Goal: Task Accomplishment & Management: Use online tool/utility

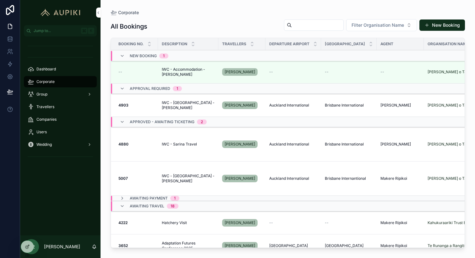
click at [174, 25] on div "All Bookings Filter Organisation Name New Booking" at bounding box center [288, 26] width 355 height 15
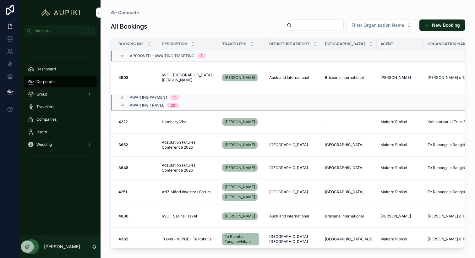
click at [135, 105] on span "Awaiting Travel" at bounding box center [147, 105] width 35 height 5
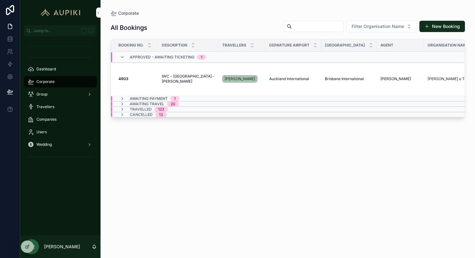
click at [0, 0] on span "Open Tramada" at bounding box center [0, 0] width 0 height 0
click at [186, 81] on span "IWC - [GEOGRAPHIC_DATA] - [PERSON_NAME]" at bounding box center [188, 79] width 53 height 10
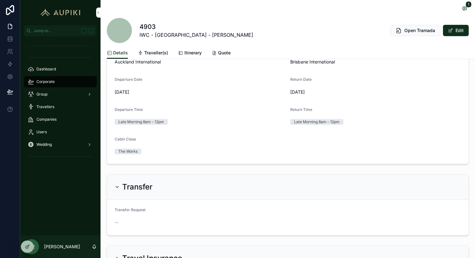
scroll to position [414, 0]
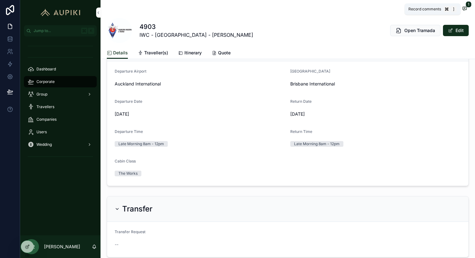
click at [463, 8] on icon "scrollable content" at bounding box center [464, 8] width 5 height 5
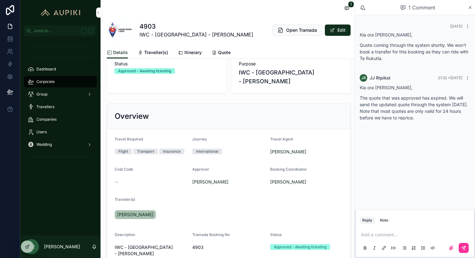
scroll to position [55, 0]
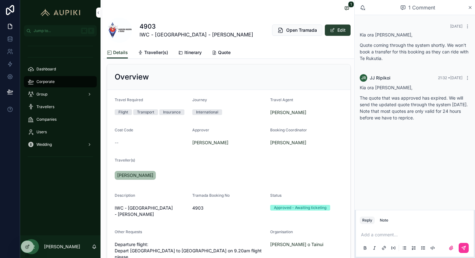
click at [338, 33] on button "Edit" at bounding box center [338, 30] width 26 height 11
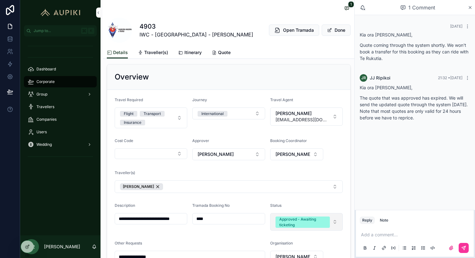
click at [298, 217] on div "Approved - Awaiting ticketing" at bounding box center [302, 222] width 47 height 11
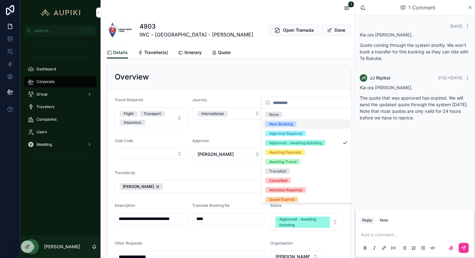
click at [306, 123] on div "New Booking" at bounding box center [306, 123] width 87 height 9
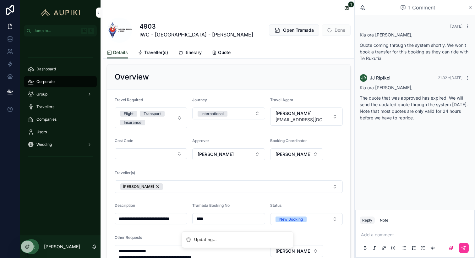
click at [331, 30] on span "Done" at bounding box center [336, 30] width 29 height 11
click at [336, 31] on button "Done" at bounding box center [336, 30] width 29 height 11
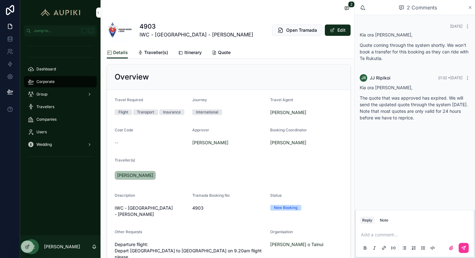
click at [469, 7] on icon "scrollable content" at bounding box center [470, 7] width 5 height 5
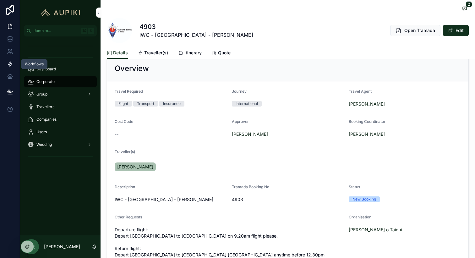
click at [10, 61] on icon at bounding box center [10, 64] width 6 height 6
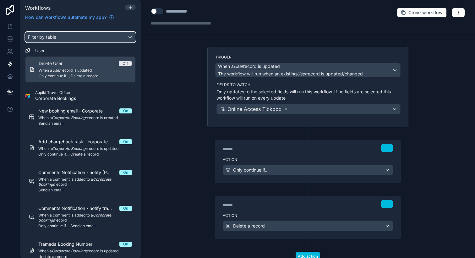
click at [92, 37] on div "Filter by table" at bounding box center [80, 37] width 110 height 10
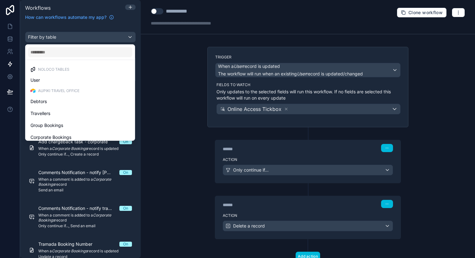
click at [92, 37] on div "scrollable content" at bounding box center [237, 129] width 475 height 258
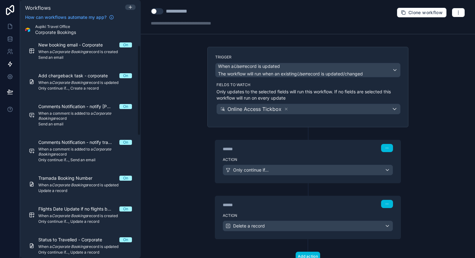
scroll to position [69, 0]
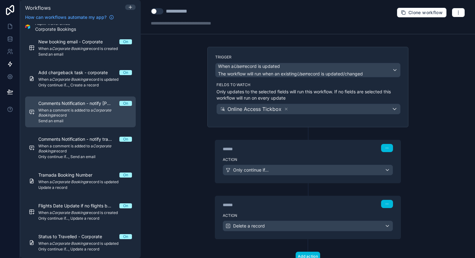
click at [90, 106] on span "Comments Notification - notify [PERSON_NAME]" at bounding box center [78, 103] width 81 height 6
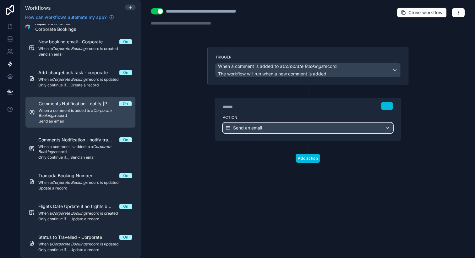
click at [337, 124] on div "Send an email" at bounding box center [308, 128] width 170 height 10
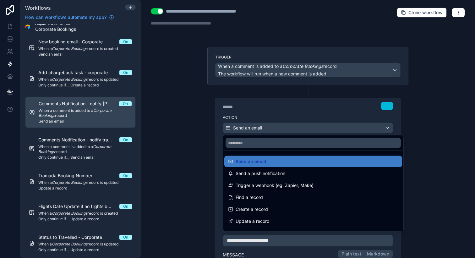
click at [416, 144] on div at bounding box center [237, 129] width 475 height 258
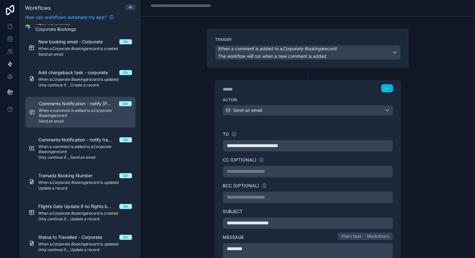
scroll to position [0, 0]
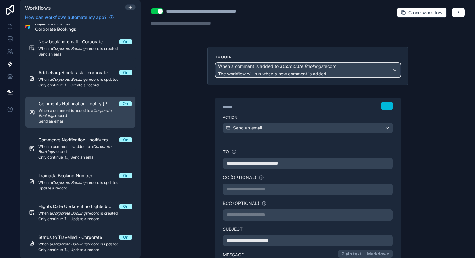
click at [304, 67] on em "Corporate Bookings" at bounding box center [303, 65] width 41 height 5
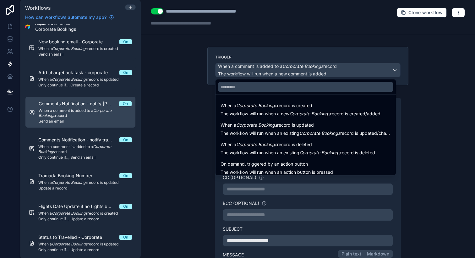
click at [423, 102] on div at bounding box center [237, 129] width 475 height 258
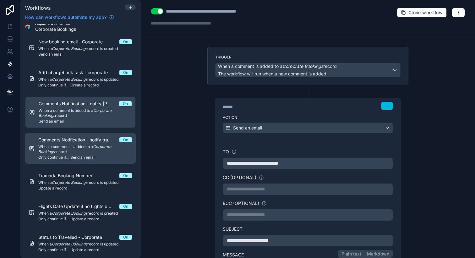
click at [78, 139] on span "Comments Notification - notify travel organiser" at bounding box center [78, 140] width 81 height 6
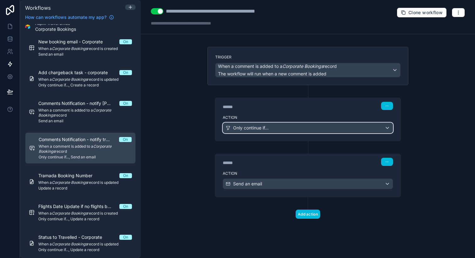
click at [269, 125] on span "Only continue if..." at bounding box center [251, 128] width 36 height 6
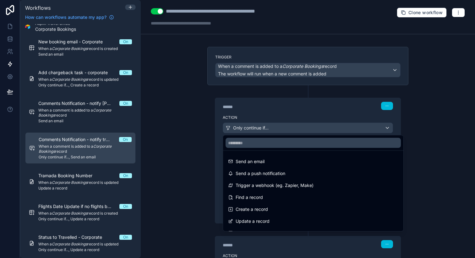
click at [188, 127] on div at bounding box center [237, 129] width 475 height 258
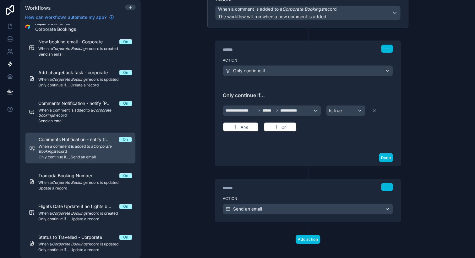
scroll to position [63, 0]
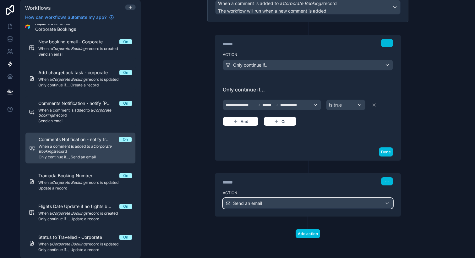
click at [344, 201] on div "Send an email" at bounding box center [308, 203] width 170 height 10
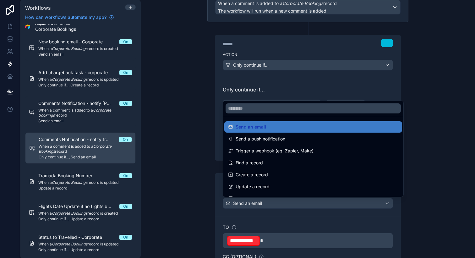
click at [429, 179] on div at bounding box center [237, 129] width 475 height 258
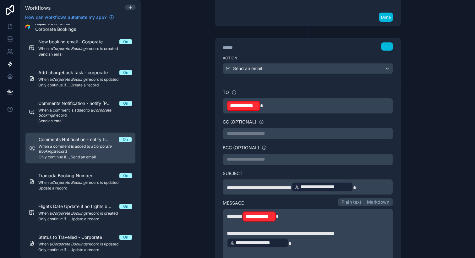
scroll to position [204, 0]
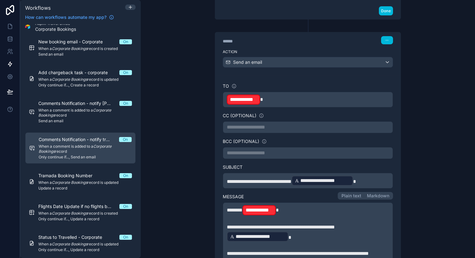
click at [268, 98] on p "**********" at bounding box center [308, 99] width 162 height 11
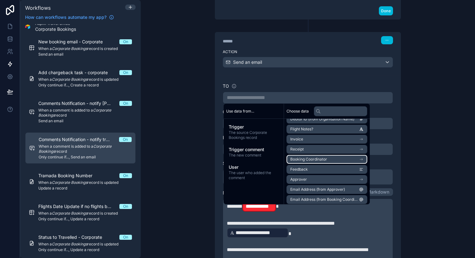
click at [326, 160] on span "Booking Coordinator" at bounding box center [308, 159] width 37 height 5
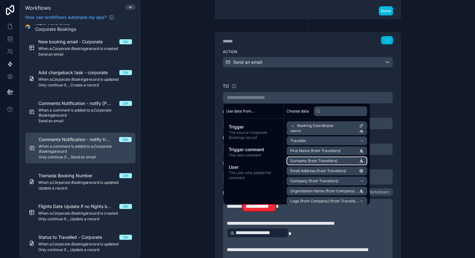
scroll to position [17, 0]
click at [326, 171] on span "Email Address (from Travellers)" at bounding box center [318, 170] width 56 height 5
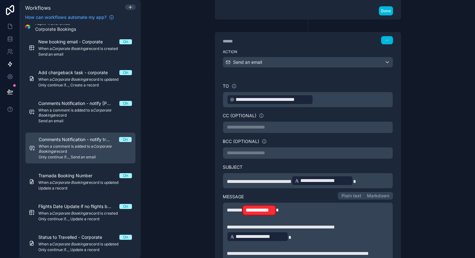
click at [196, 118] on div "**********" at bounding box center [308, 129] width 334 height 258
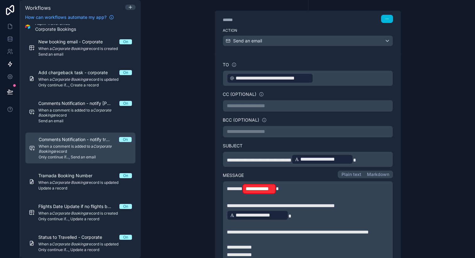
click at [284, 190] on p "**********" at bounding box center [308, 188] width 162 height 11
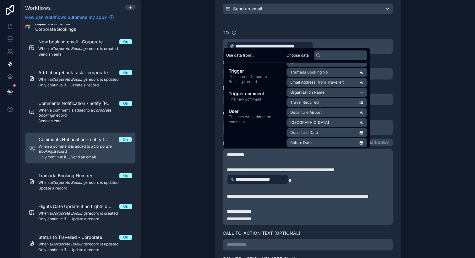
scroll to position [0, 0]
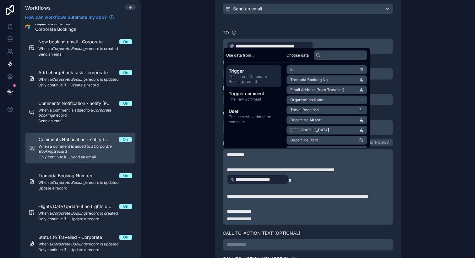
click at [266, 79] on span "The source Corporate Bookings record" at bounding box center [254, 79] width 50 height 10
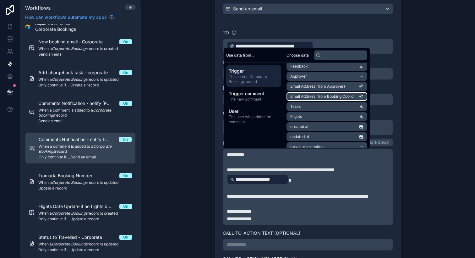
scroll to position [646, 0]
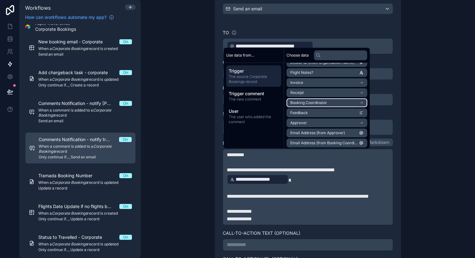
click at [328, 104] on li "Booking Coordinator" at bounding box center [327, 102] width 81 height 9
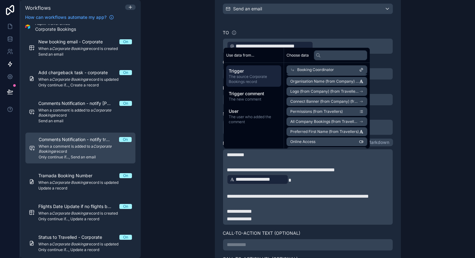
scroll to position [0, 0]
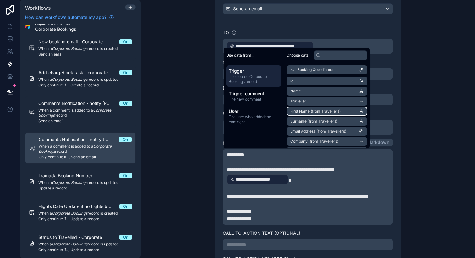
click at [320, 109] on span "First Name (from Travellers)" at bounding box center [315, 111] width 50 height 5
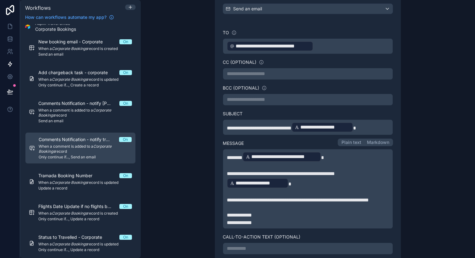
click at [428, 188] on div "**********" at bounding box center [308, 129] width 334 height 258
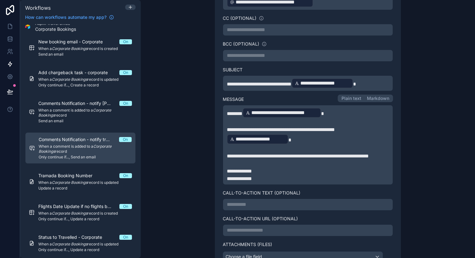
click at [276, 160] on p "**********" at bounding box center [308, 156] width 162 height 8
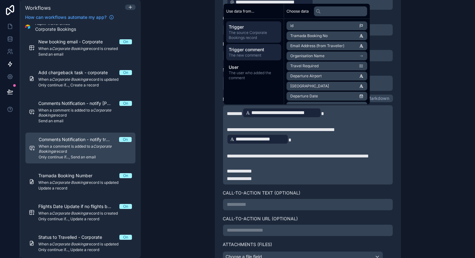
click at [251, 52] on span "Trigger comment" at bounding box center [254, 50] width 50 height 6
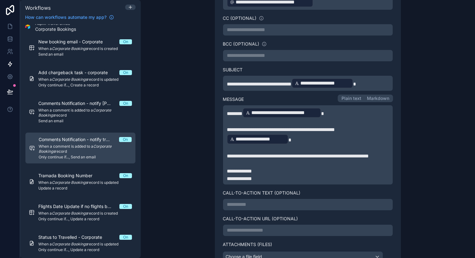
click at [296, 138] on p "**********" at bounding box center [308, 135] width 162 height 19
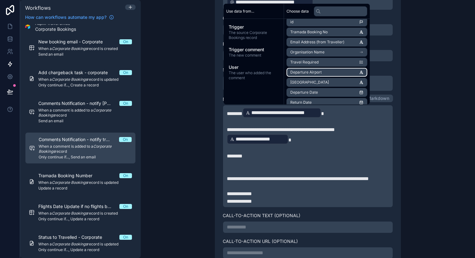
scroll to position [0, 0]
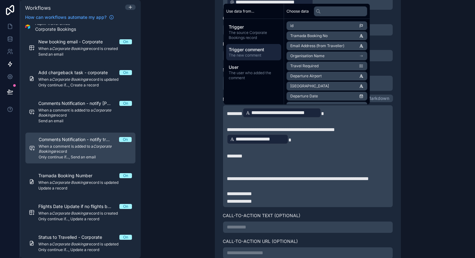
click at [258, 51] on span "Trigger comment" at bounding box center [254, 50] width 50 height 6
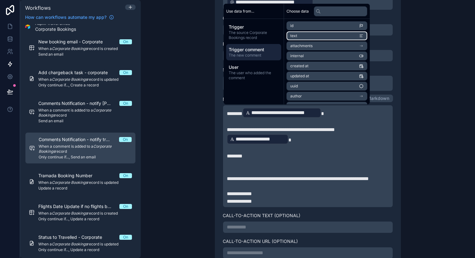
click at [306, 35] on li "text" at bounding box center [327, 35] width 81 height 9
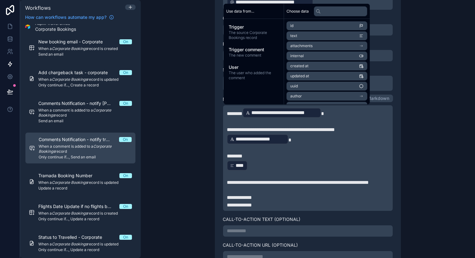
click at [186, 155] on div "**********" at bounding box center [308, 129] width 334 height 258
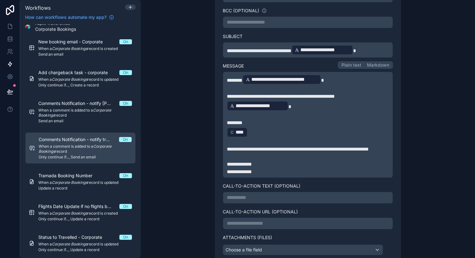
scroll to position [336, 0]
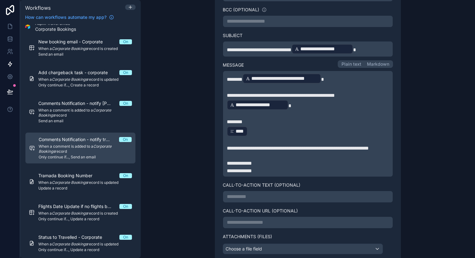
click at [249, 152] on p "**********" at bounding box center [308, 149] width 162 height 8
click at [395, 173] on div "**********" at bounding box center [307, 102] width 185 height 318
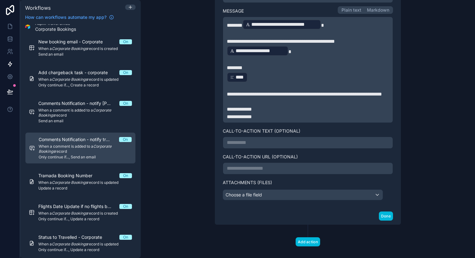
scroll to position [392, 0]
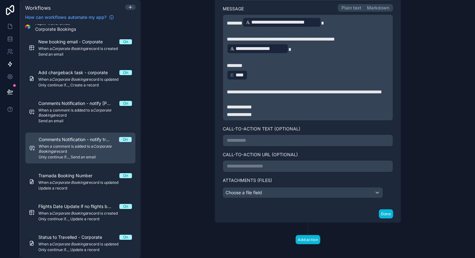
click at [278, 144] on p "**********" at bounding box center [308, 141] width 162 height 8
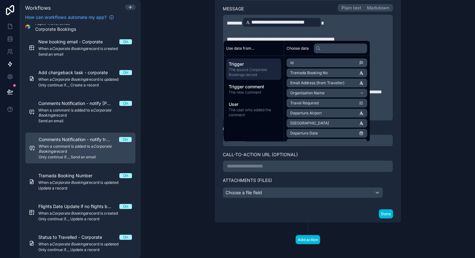
click at [198, 120] on div "**********" at bounding box center [308, 129] width 334 height 258
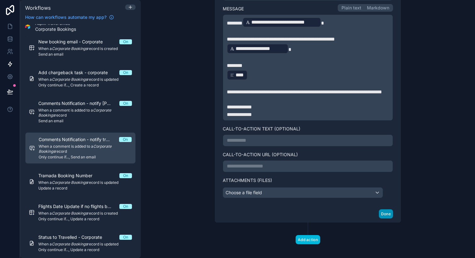
click at [387, 218] on button "Done" at bounding box center [386, 213] width 14 height 9
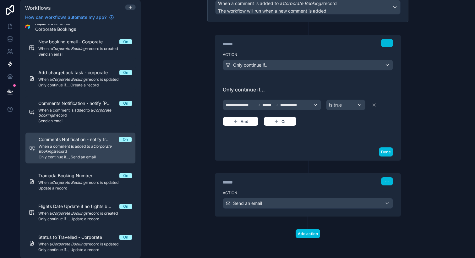
scroll to position [0, 0]
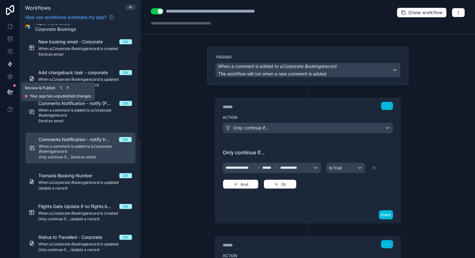
click at [9, 91] on icon at bounding box center [10, 92] width 6 height 6
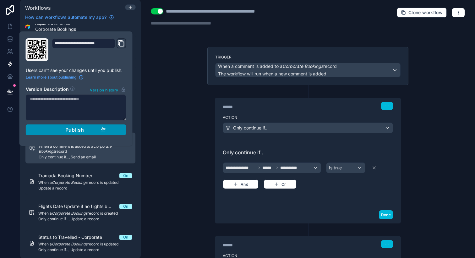
click at [63, 130] on div "Publish" at bounding box center [76, 130] width 60 height 6
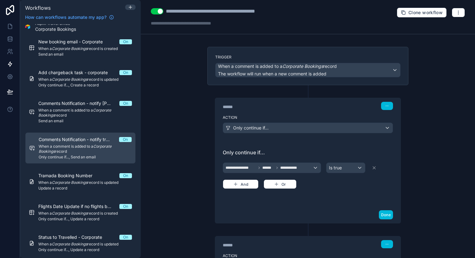
click at [155, 105] on div "**********" at bounding box center [308, 129] width 334 height 258
